Goal: Information Seeking & Learning: Learn about a topic

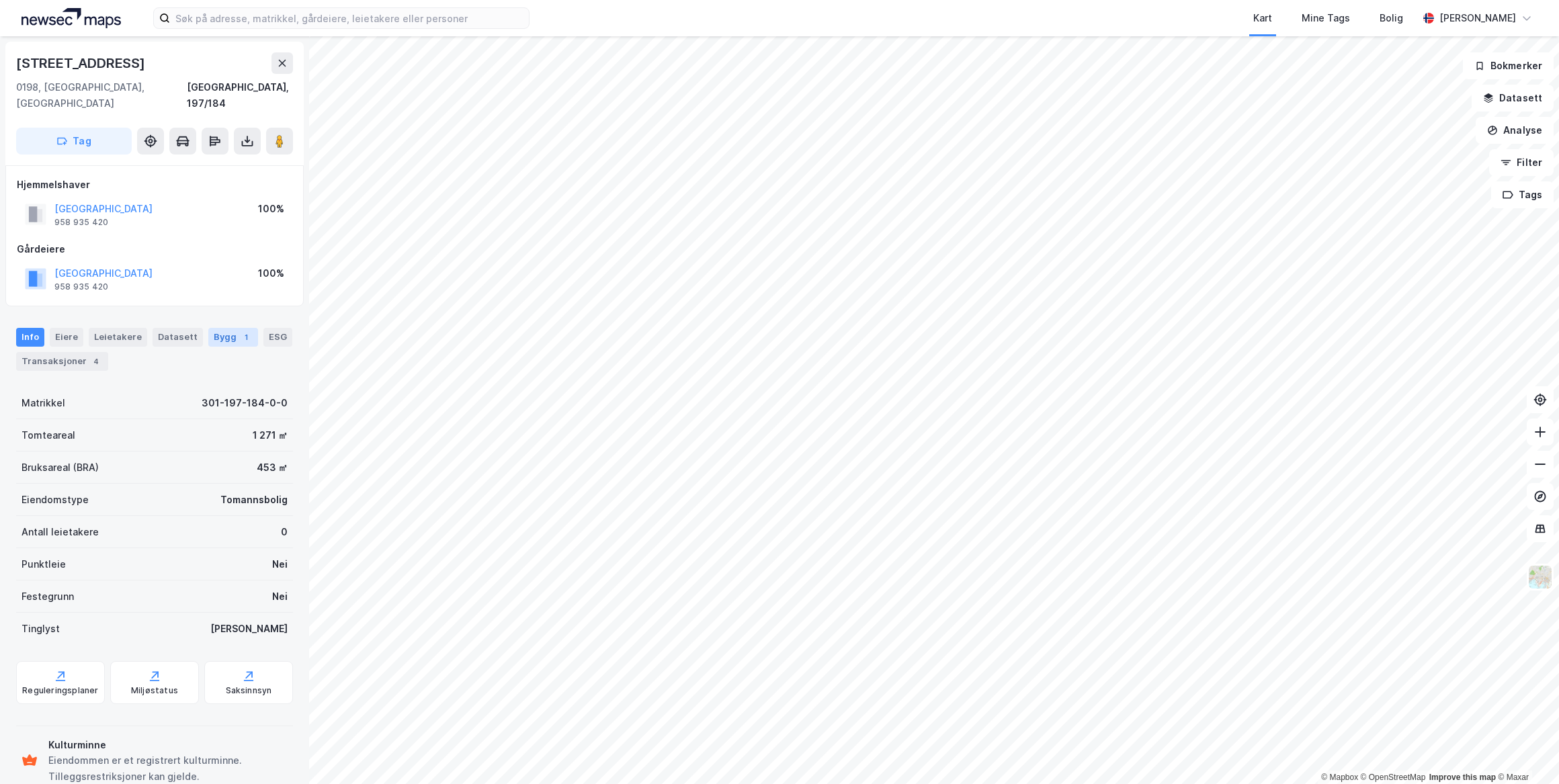
click at [239, 331] on div "1" at bounding box center [246, 337] width 13 height 13
